Goal: Use online tool/utility: Utilize a website feature to perform a specific function

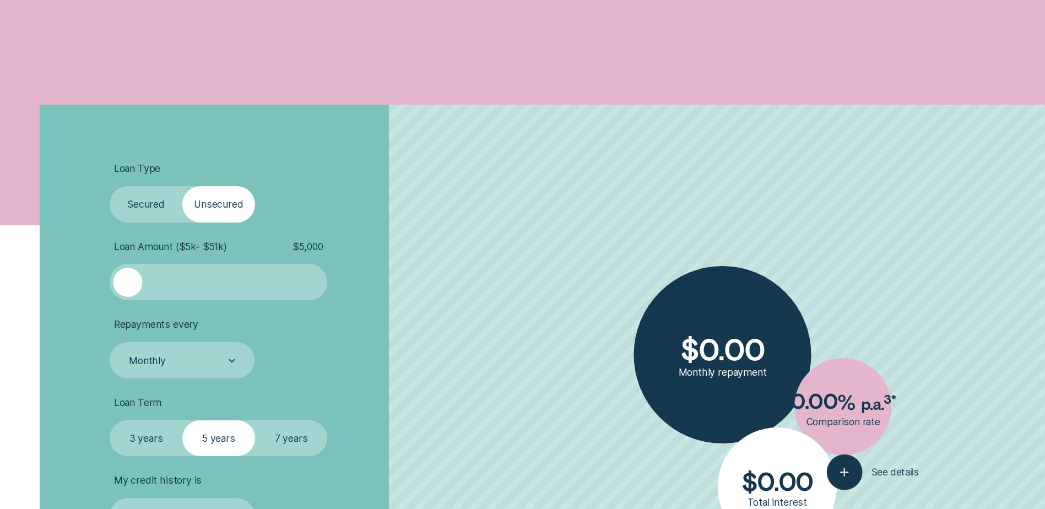
scroll to position [275, 0]
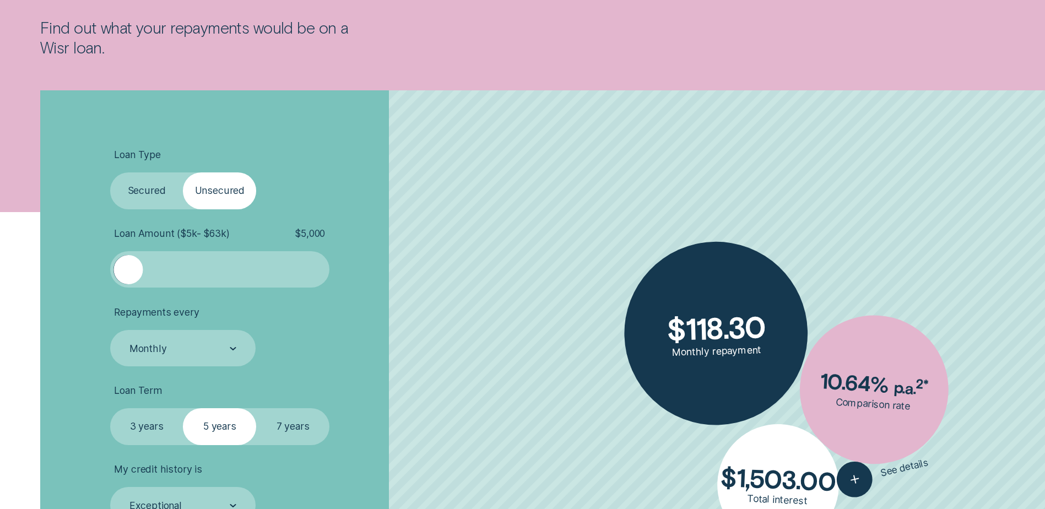
click at [160, 197] on label "Secured" at bounding box center [146, 190] width 73 height 36
click at [110, 172] on input "Secured" at bounding box center [110, 172] width 0 height 0
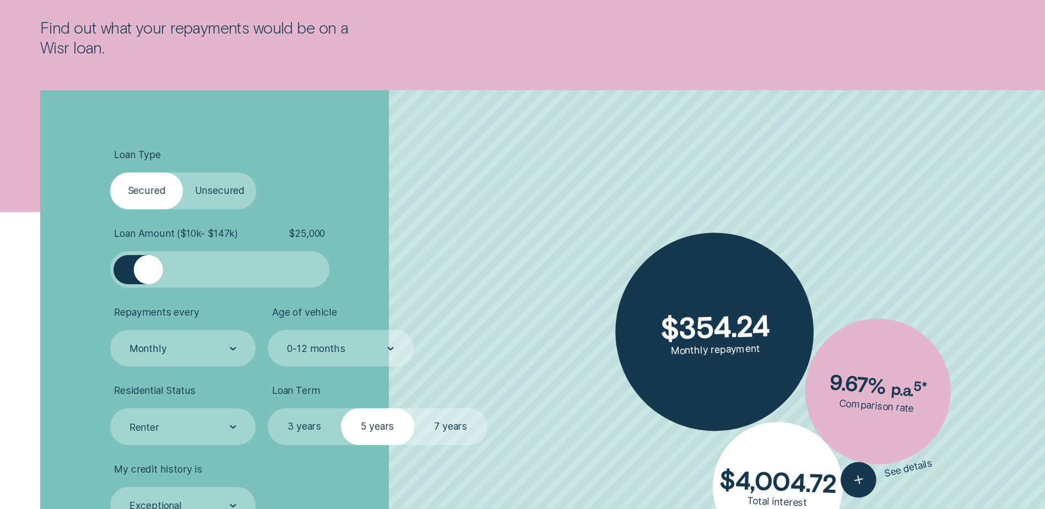
drag, startPoint x: 132, startPoint y: 268, endPoint x: 148, endPoint y: 267, distance: 16.6
click at [148, 267] on div at bounding box center [148, 269] width 29 height 29
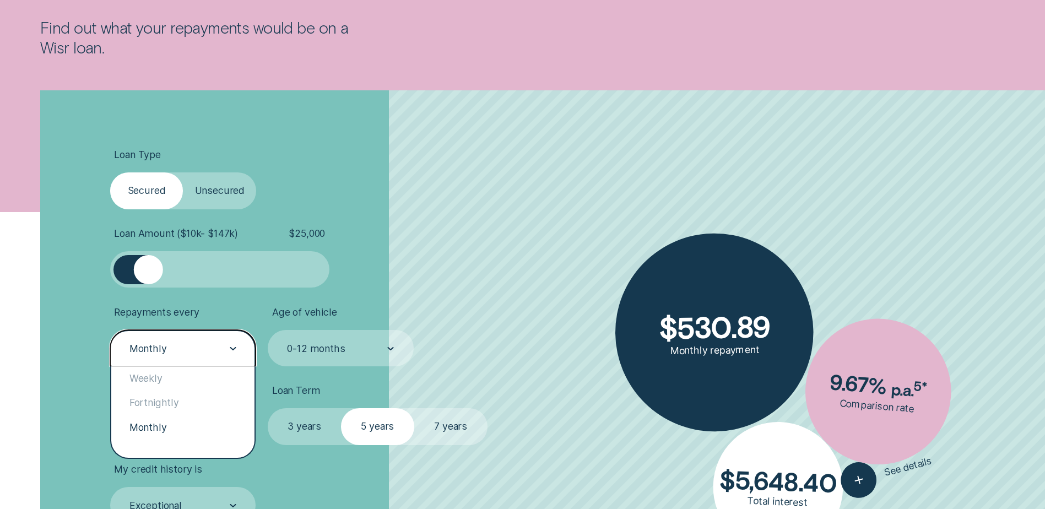
click at [215, 353] on div "Monthly" at bounding box center [182, 348] width 108 height 14
click at [202, 428] on div "Monthly" at bounding box center [182, 427] width 143 height 24
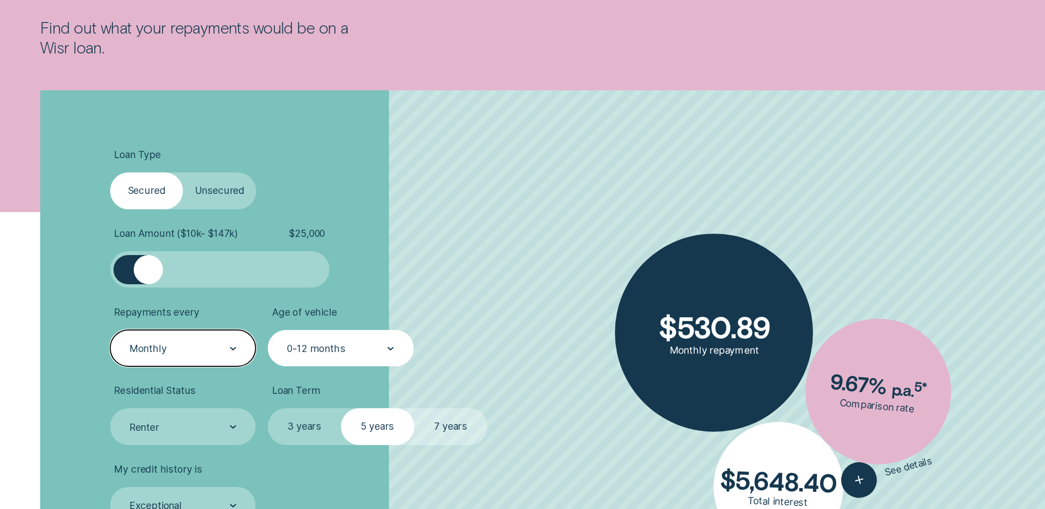
click at [364, 350] on div "0-12 months" at bounding box center [340, 348] width 108 height 14
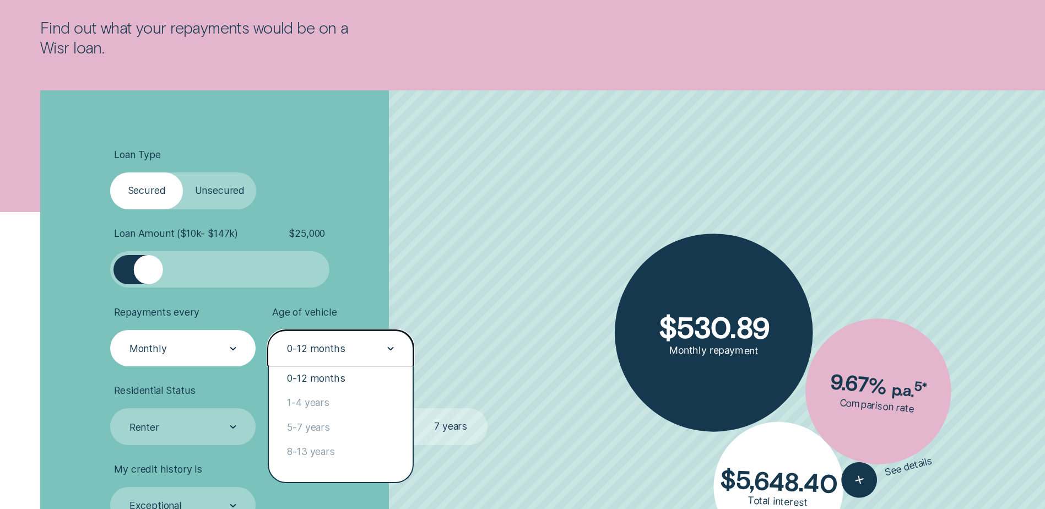
click at [364, 350] on div "0-12 months" at bounding box center [340, 348] width 108 height 14
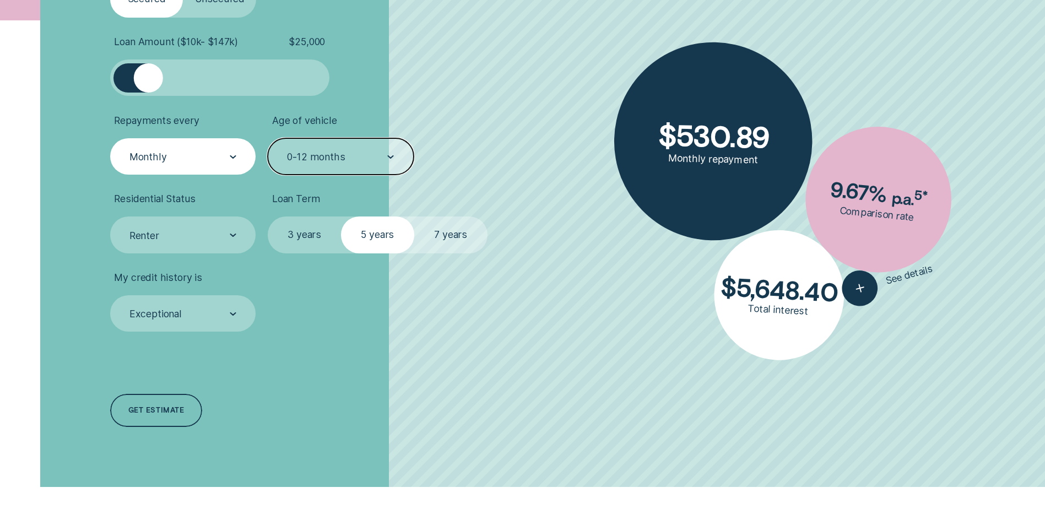
scroll to position [496, 0]
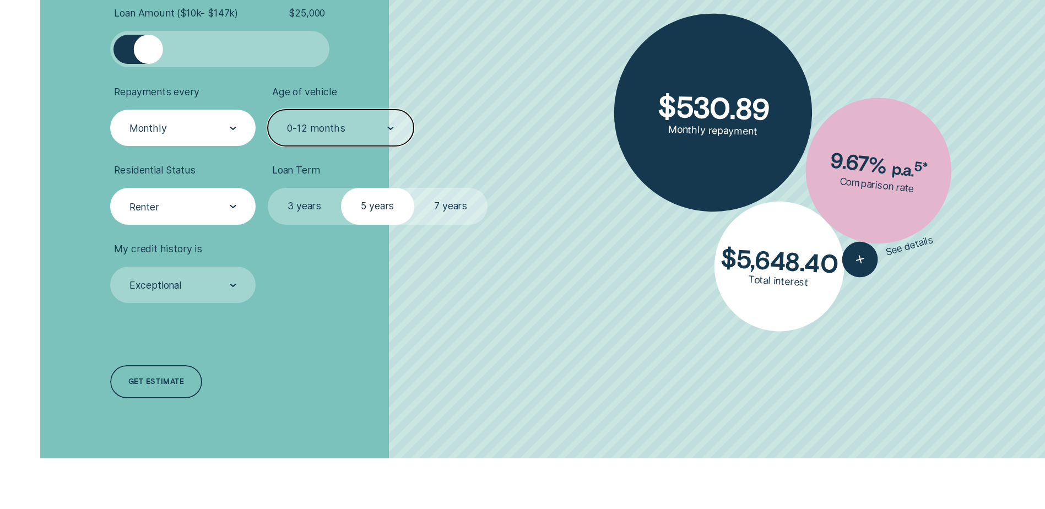
click at [224, 197] on div "Renter" at bounding box center [182, 206] width 145 height 36
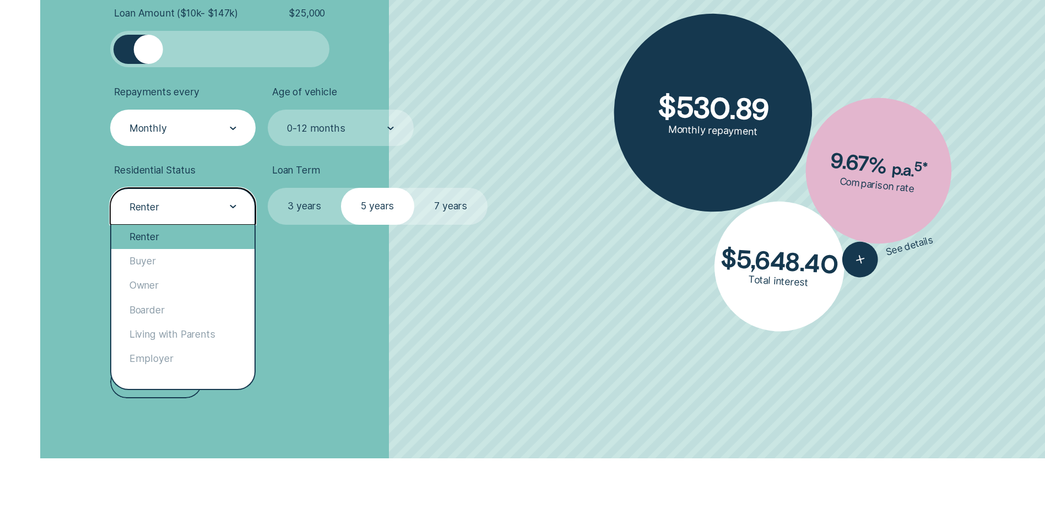
click at [167, 234] on div "Renter" at bounding box center [182, 237] width 143 height 24
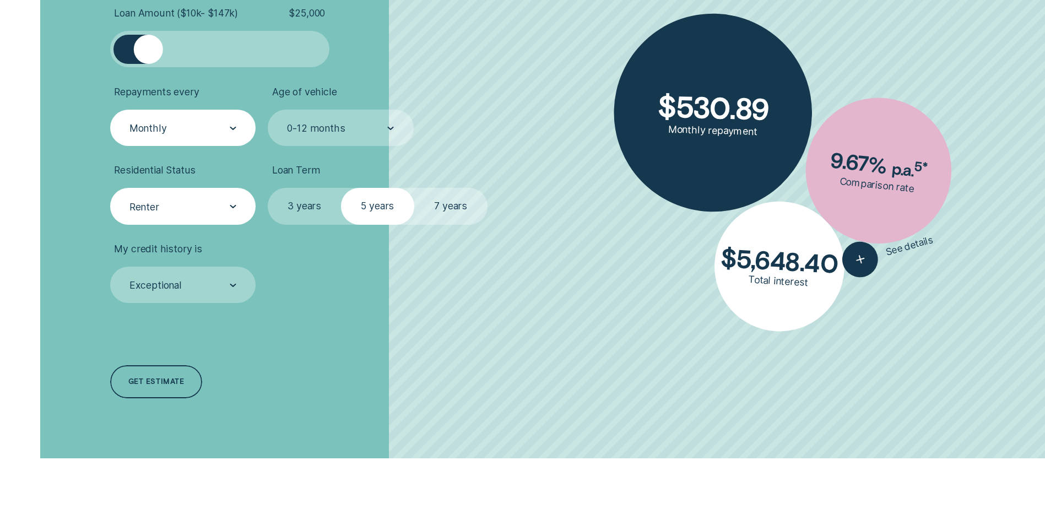
click at [432, 291] on li "My credit history is Exceptional" at bounding box center [278, 273] width 336 height 61
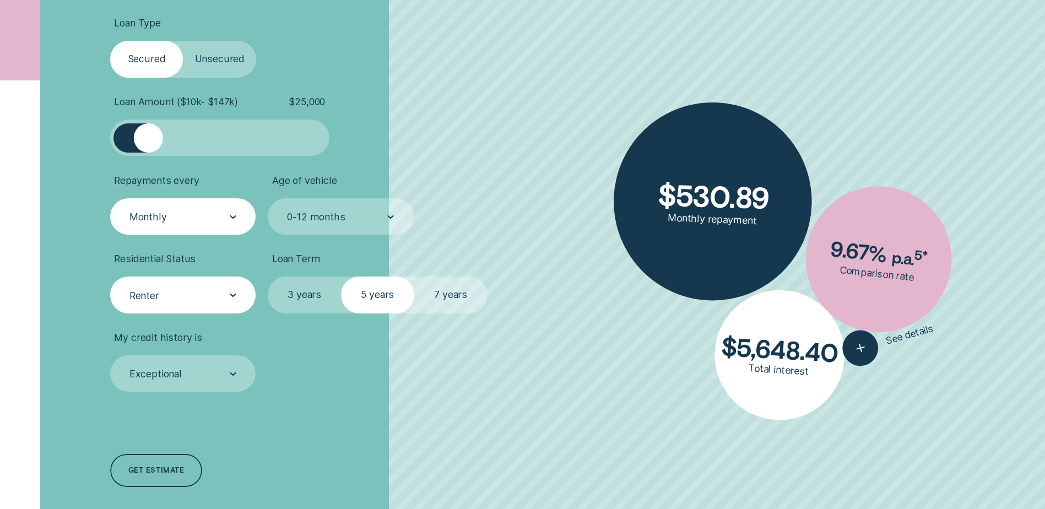
scroll to position [606, 0]
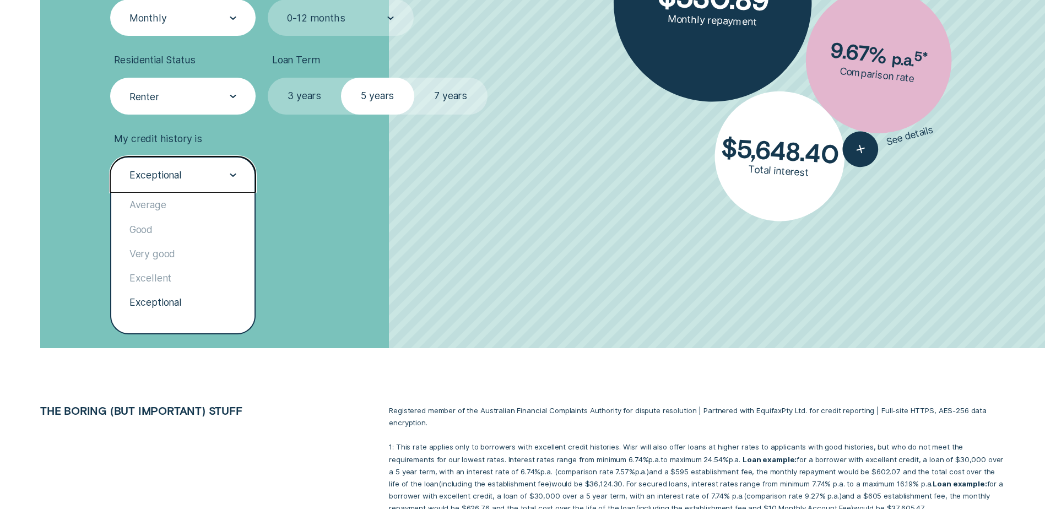
click at [209, 173] on div "Exceptional" at bounding box center [182, 175] width 108 height 14
click at [172, 213] on div "Average" at bounding box center [182, 205] width 143 height 24
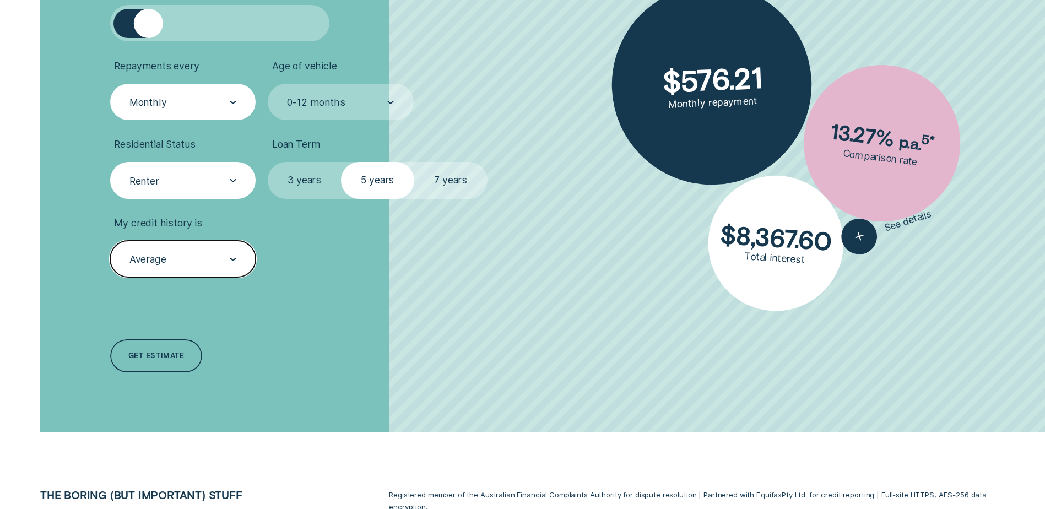
scroll to position [441, 0]
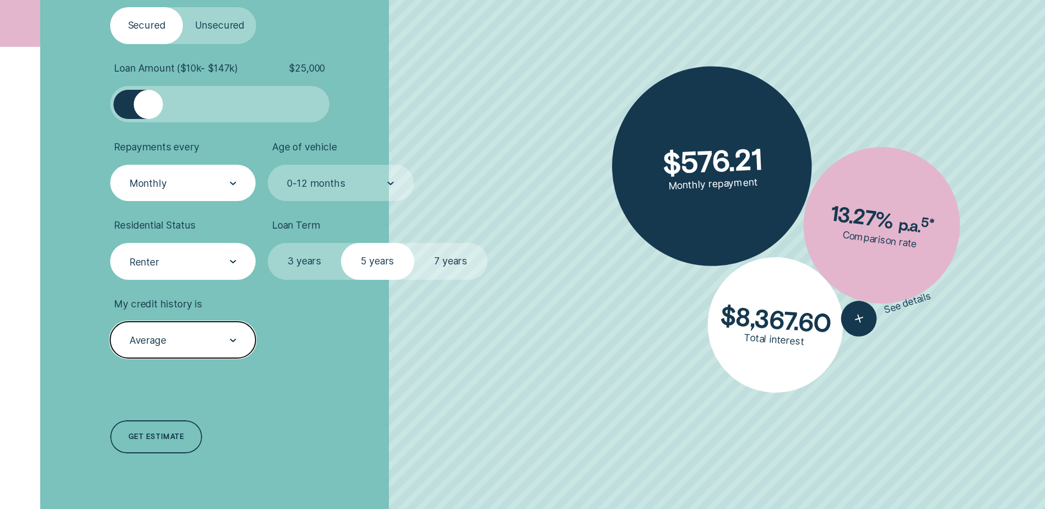
click at [214, 263] on div "Renter" at bounding box center [182, 262] width 108 height 14
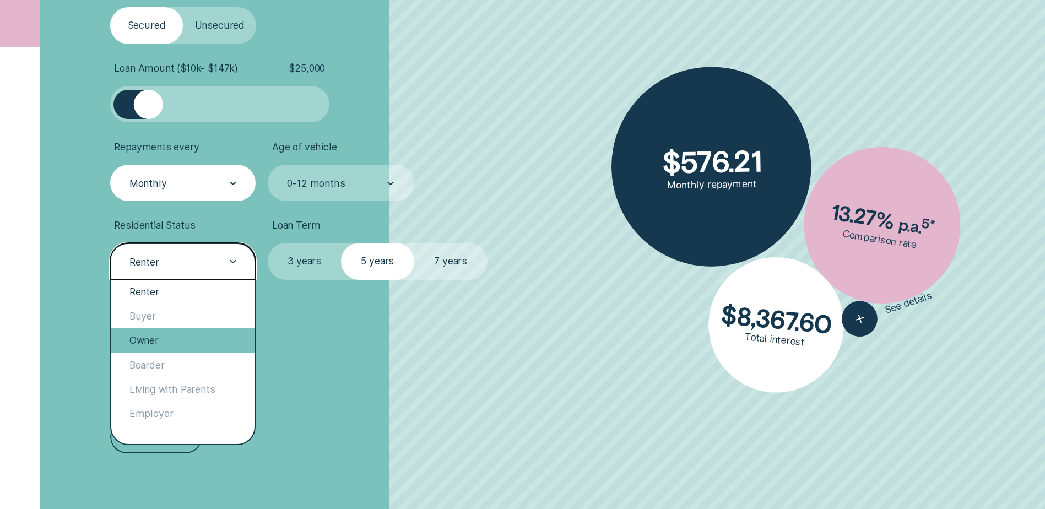
click at [166, 338] on div "Owner" at bounding box center [182, 340] width 143 height 24
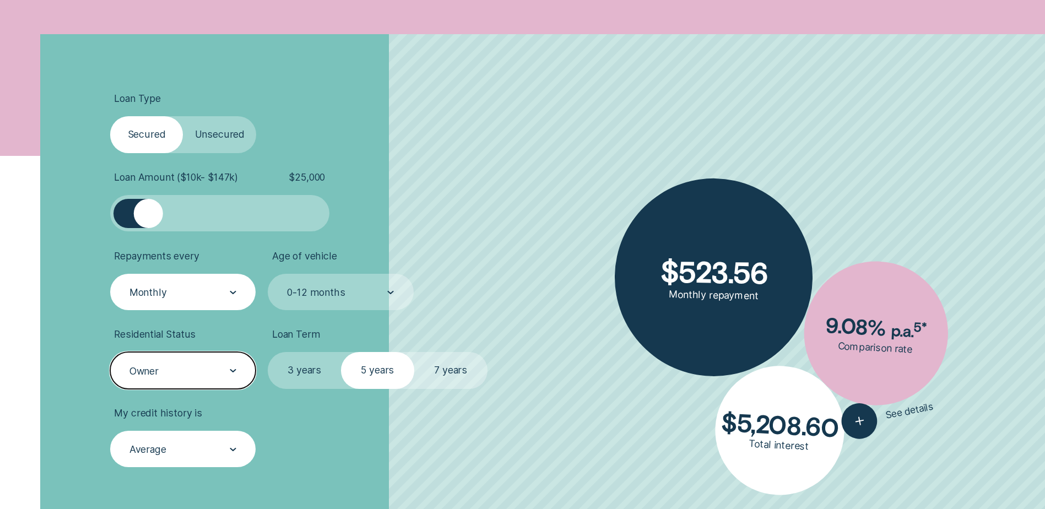
scroll to position [330, 0]
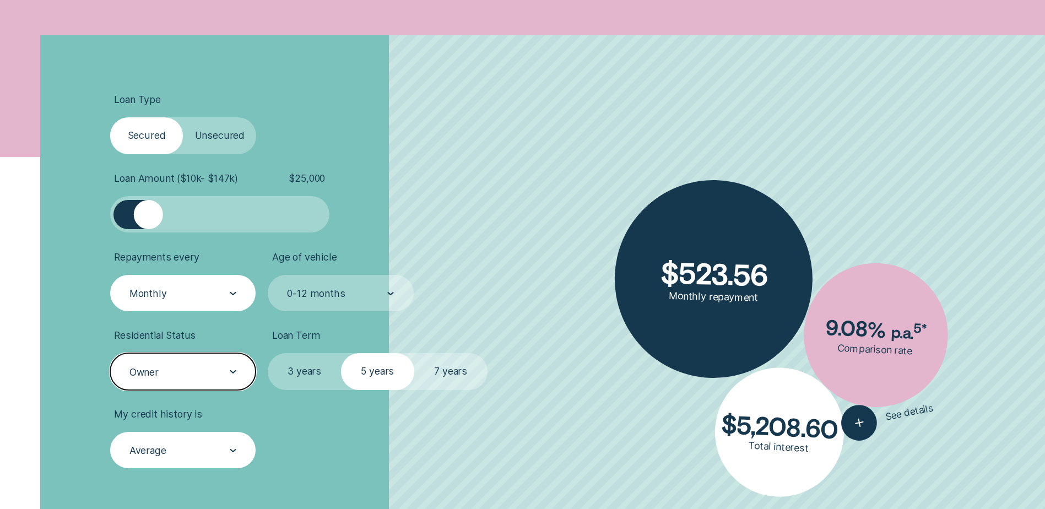
click at [241, 285] on div "Monthly" at bounding box center [182, 293] width 145 height 36
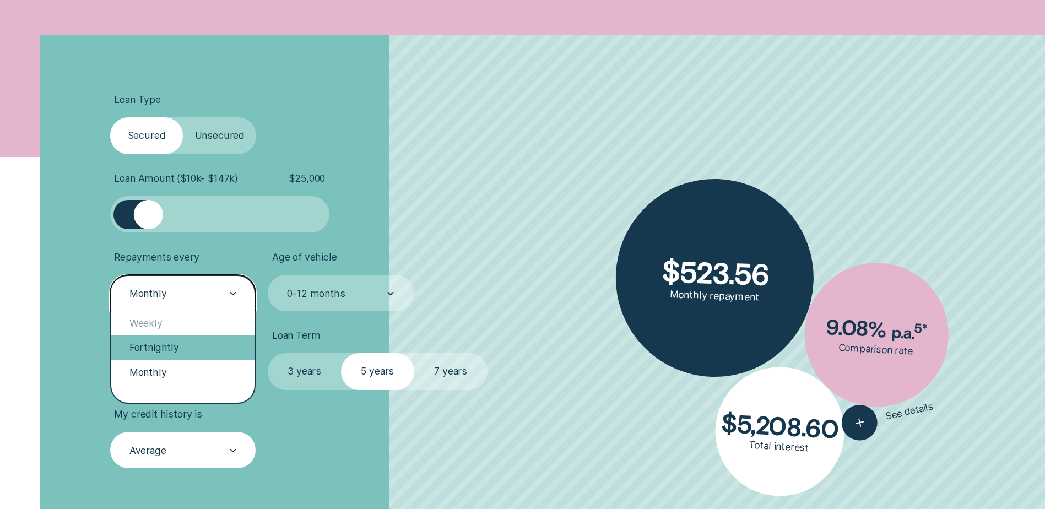
click at [197, 350] on div "Fortnightly" at bounding box center [182, 347] width 143 height 24
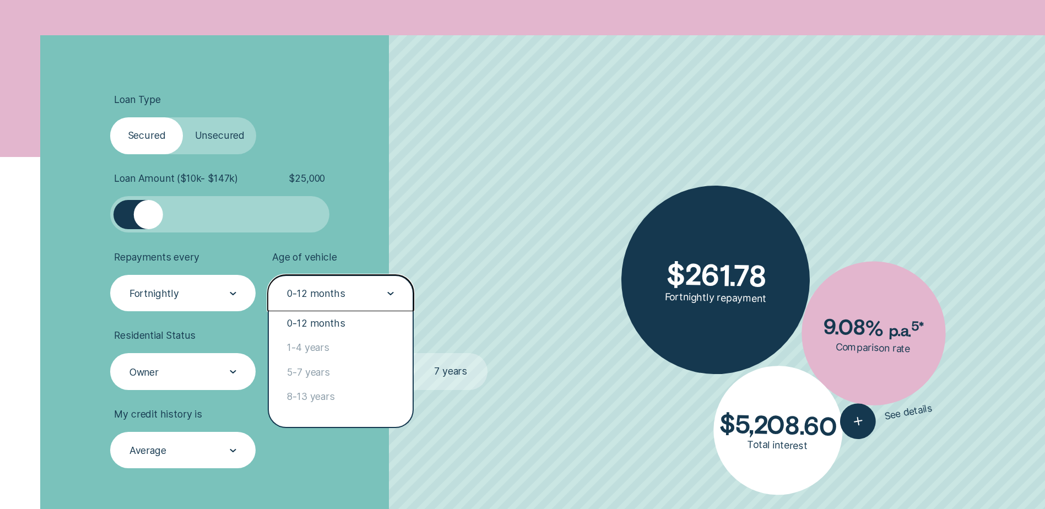
click at [368, 292] on div "0-12 months" at bounding box center [340, 293] width 108 height 14
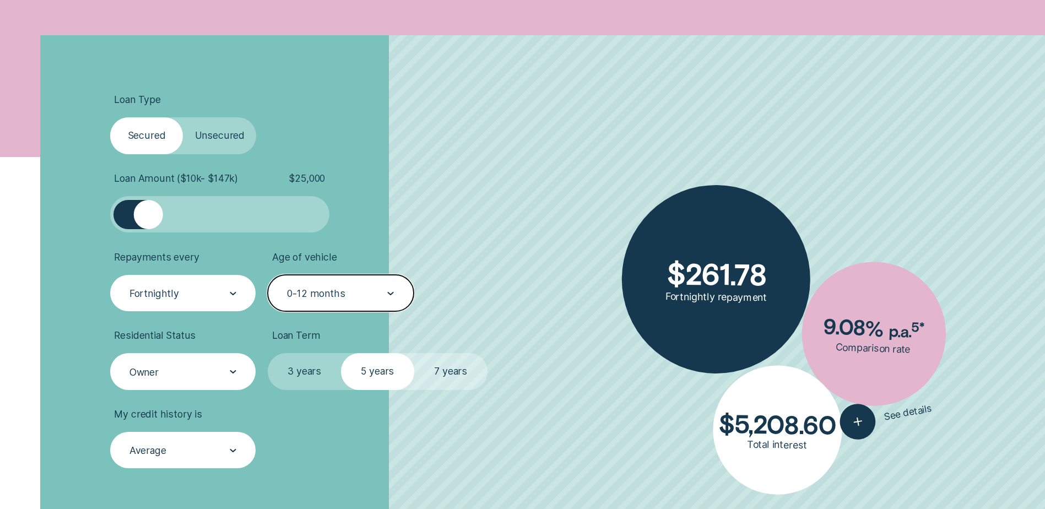
click at [368, 292] on div "0-12 months" at bounding box center [340, 293] width 108 height 14
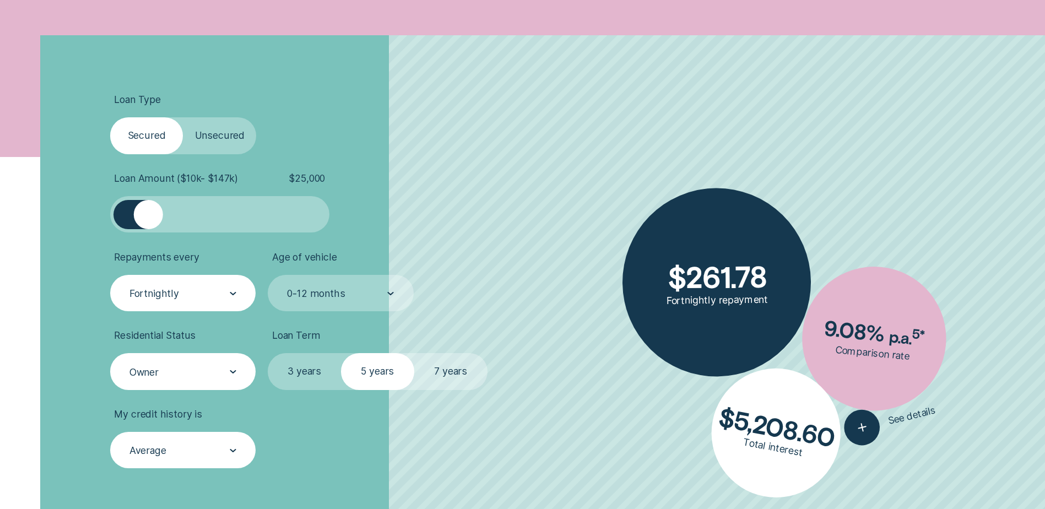
click at [208, 127] on label "Unsecured" at bounding box center [219, 135] width 73 height 36
click at [183, 117] on input "Unsecured" at bounding box center [183, 117] width 0 height 0
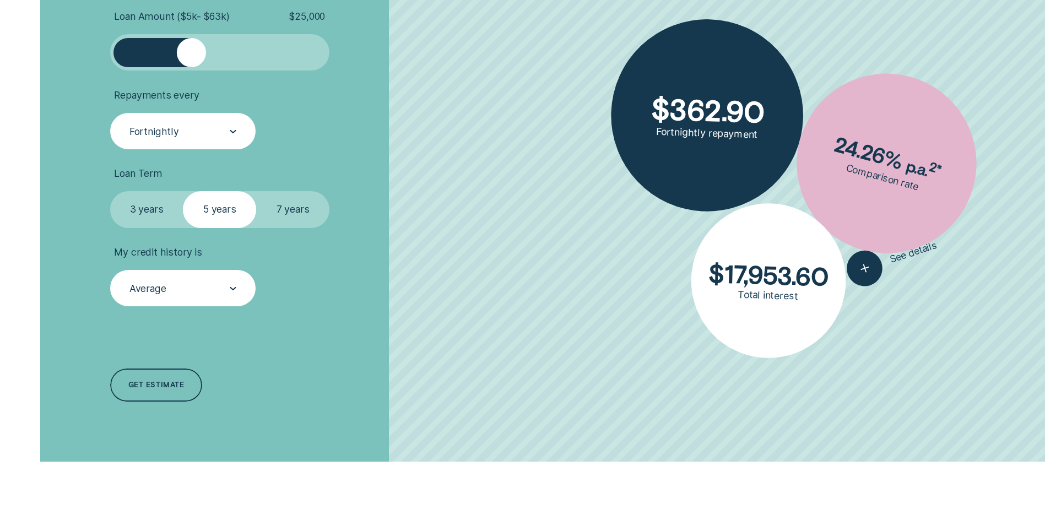
scroll to position [496, 0]
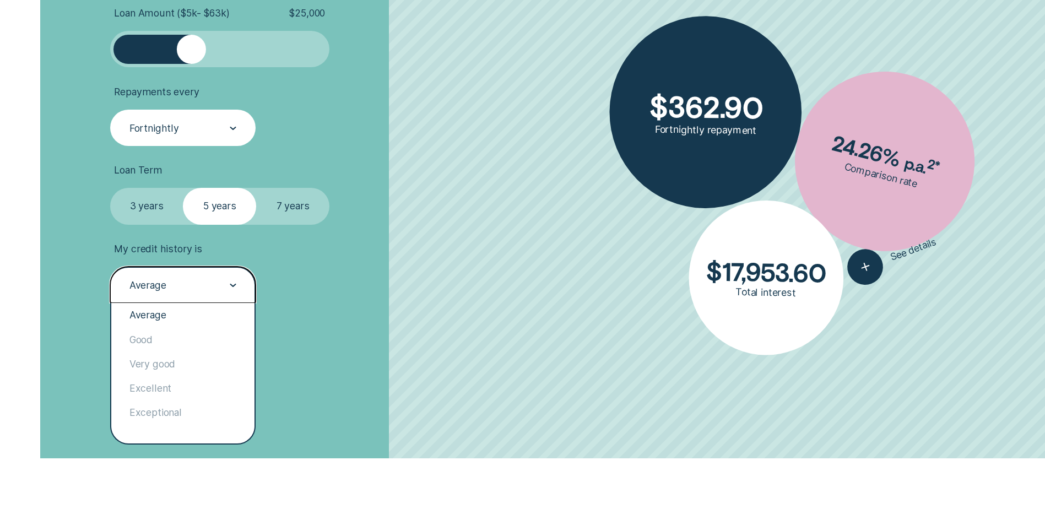
click at [214, 286] on div "Average" at bounding box center [182, 286] width 108 height 14
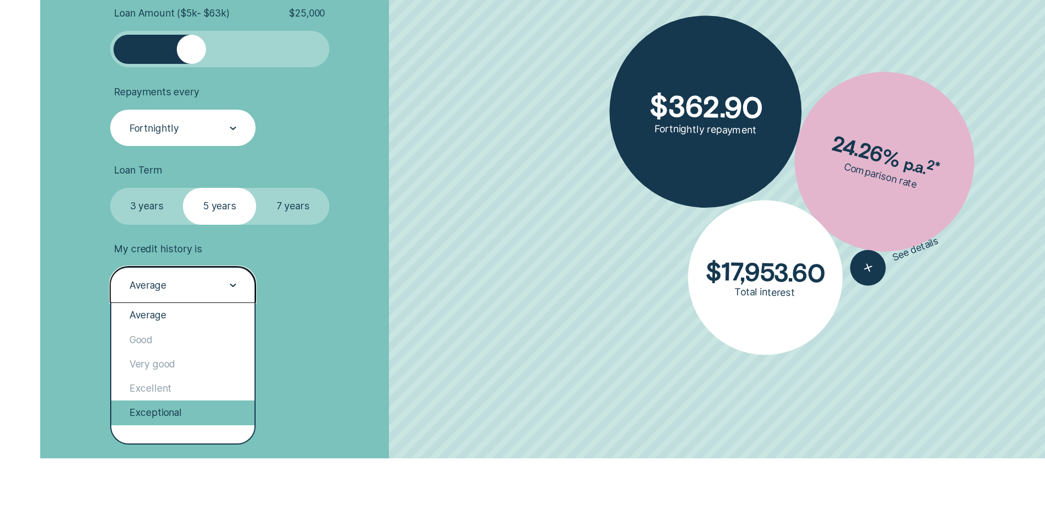
click at [196, 420] on div "Exceptional" at bounding box center [182, 412] width 143 height 24
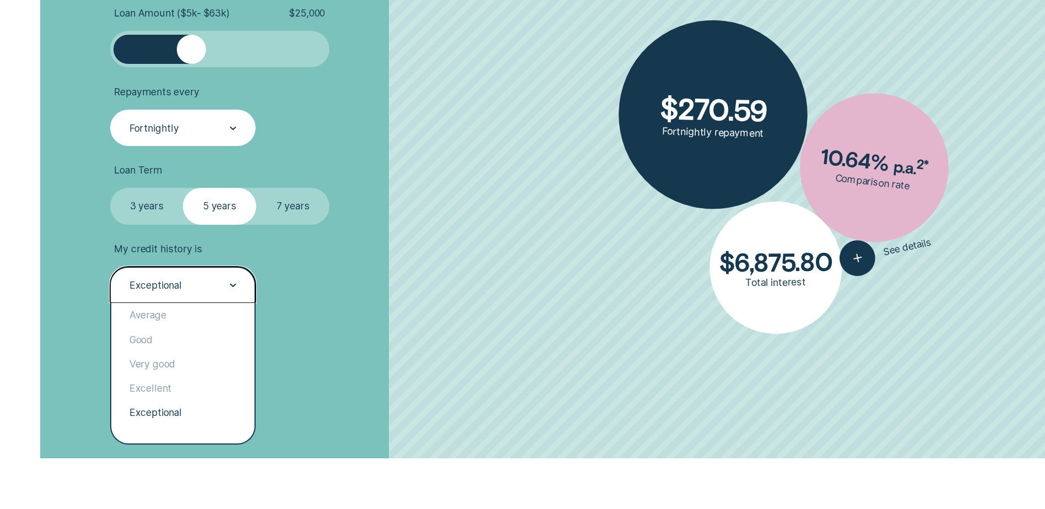
click at [193, 286] on div "Exceptional" at bounding box center [182, 286] width 108 height 14
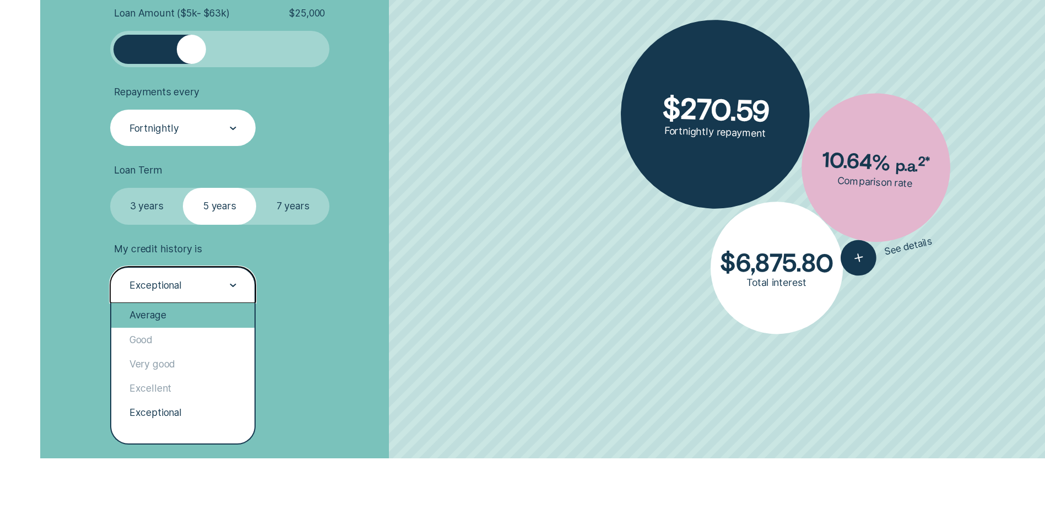
click at [184, 317] on div "Average" at bounding box center [182, 315] width 143 height 24
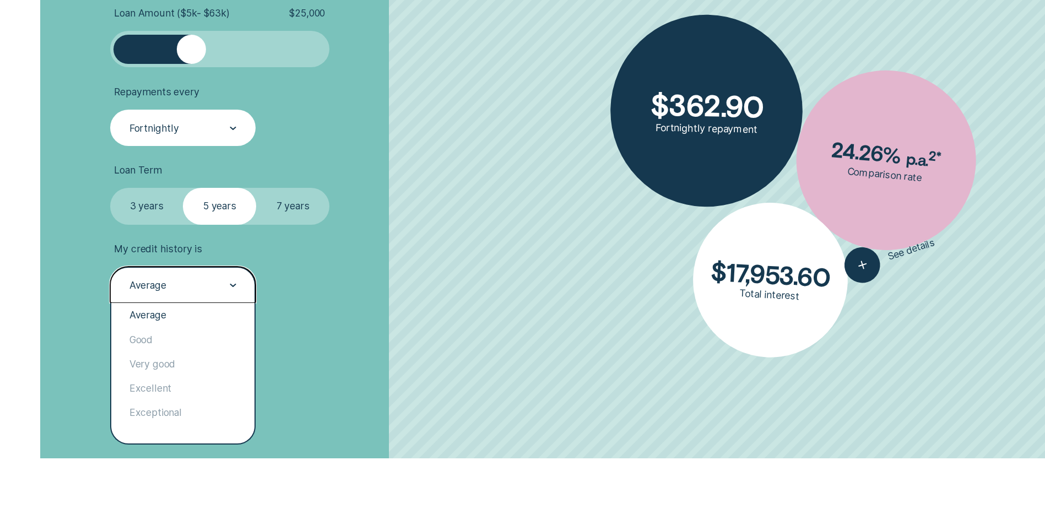
click at [184, 287] on div "Average" at bounding box center [182, 286] width 108 height 14
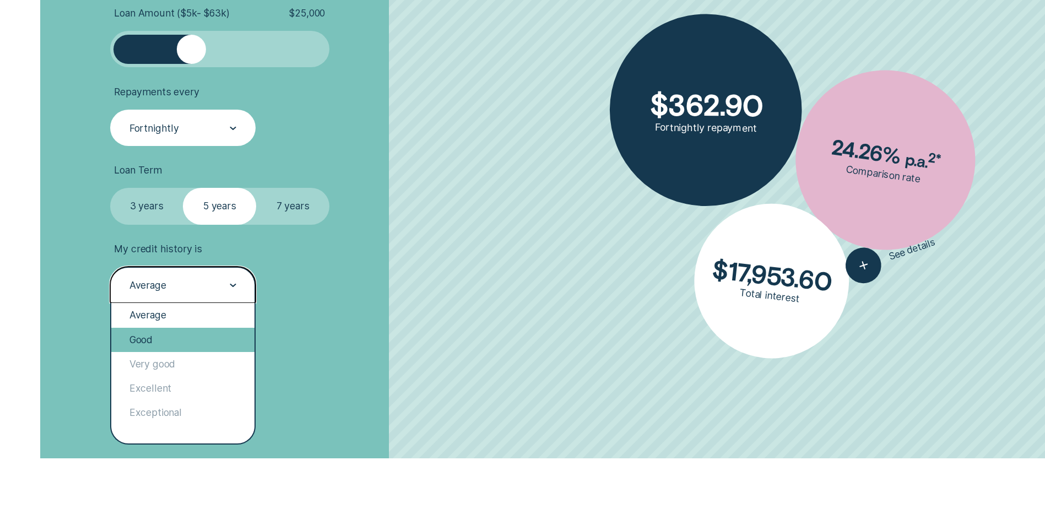
click at [182, 338] on div "Good" at bounding box center [182, 340] width 143 height 24
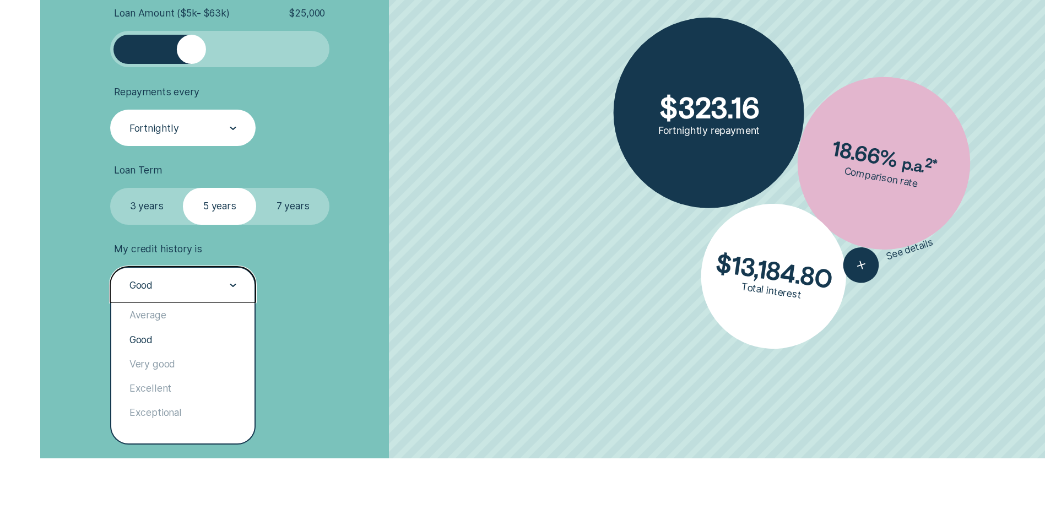
click at [187, 283] on div "Good" at bounding box center [182, 286] width 108 height 14
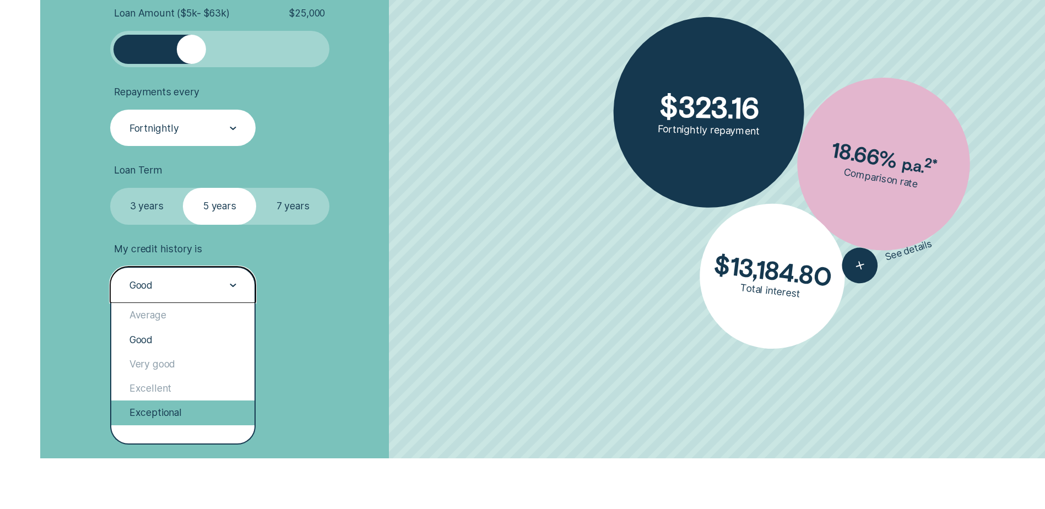
click at [188, 405] on div "Exceptional" at bounding box center [182, 412] width 143 height 24
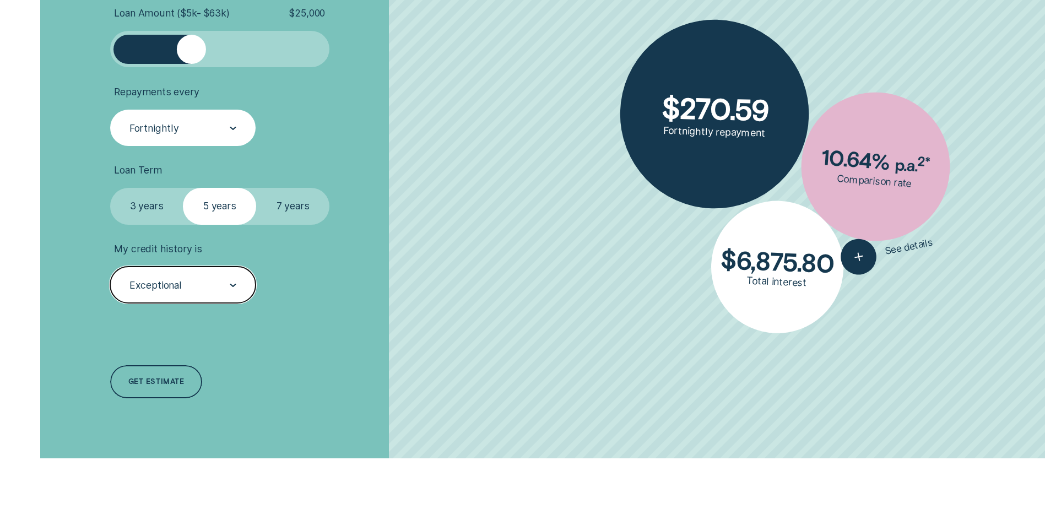
click at [187, 279] on div "Exceptional" at bounding box center [182, 286] width 108 height 14
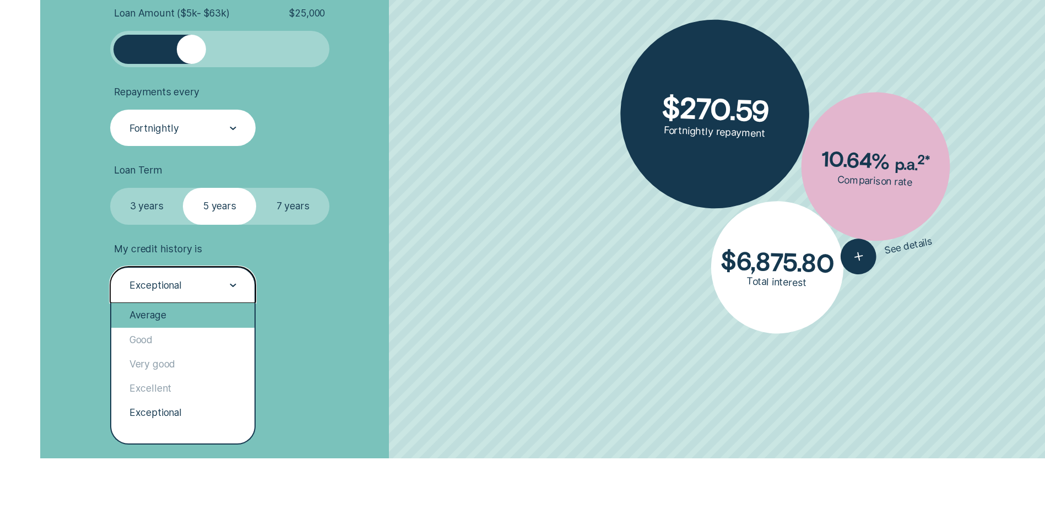
click at [184, 314] on div "Average" at bounding box center [182, 315] width 143 height 24
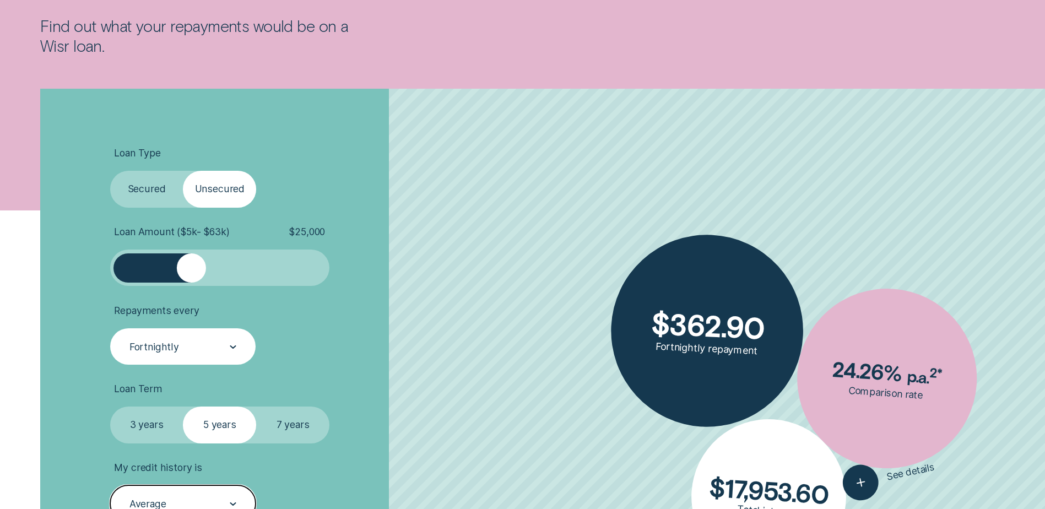
scroll to position [275, 0]
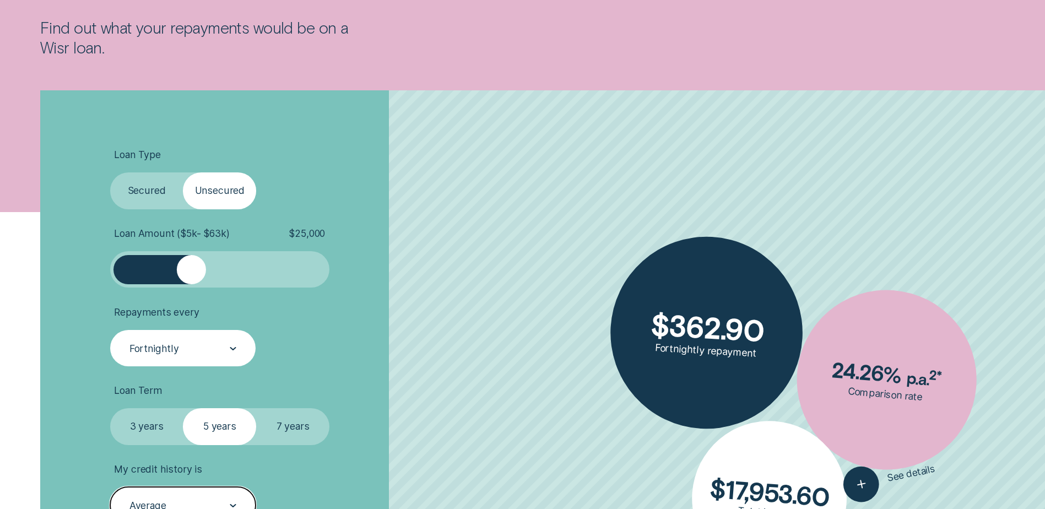
click at [157, 192] on label "Secured" at bounding box center [146, 190] width 73 height 36
click at [110, 172] on input "Secured" at bounding box center [110, 172] width 0 height 0
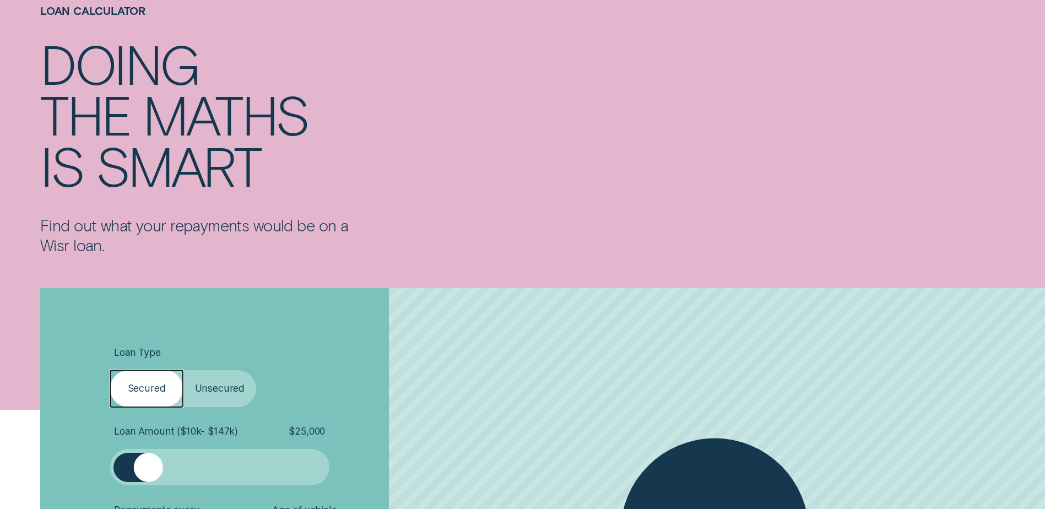
scroll to position [0, 0]
